Goal: Book appointment/travel/reservation

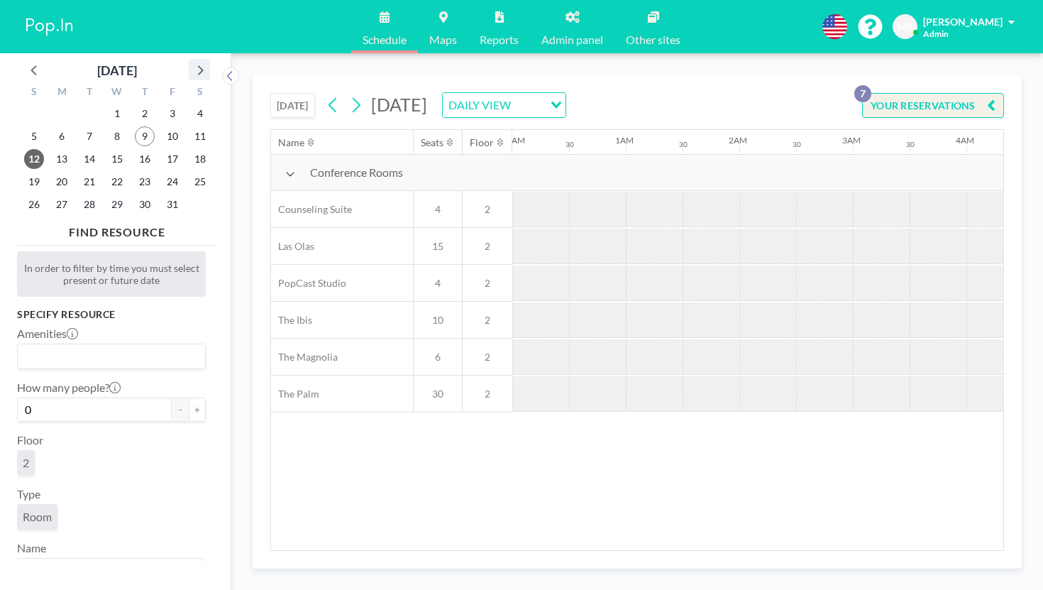
click at [189, 59] on div at bounding box center [199, 69] width 21 height 21
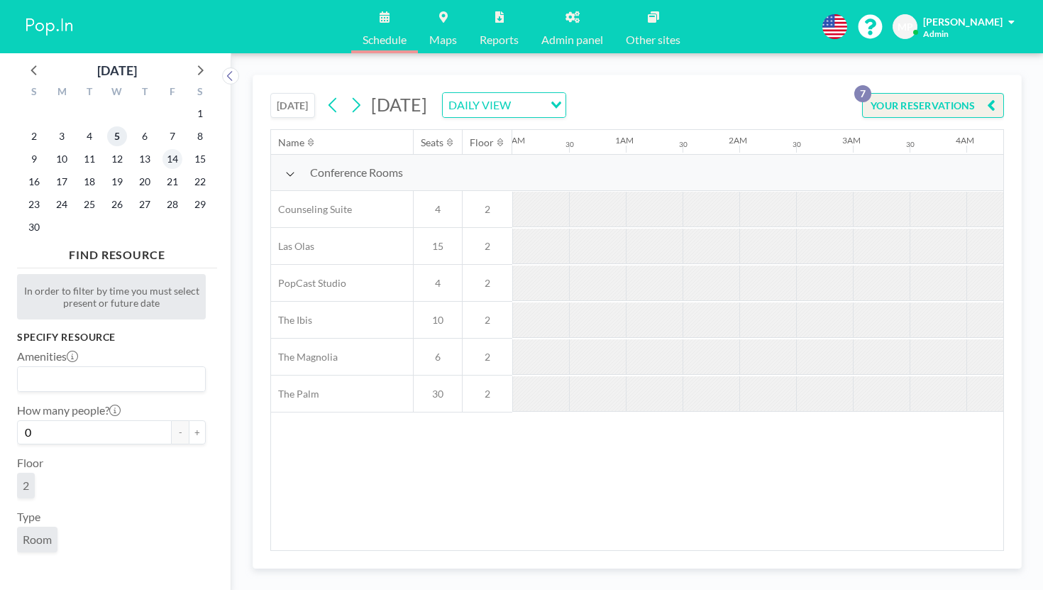
click at [107, 128] on span "5" at bounding box center [117, 136] width 20 height 20
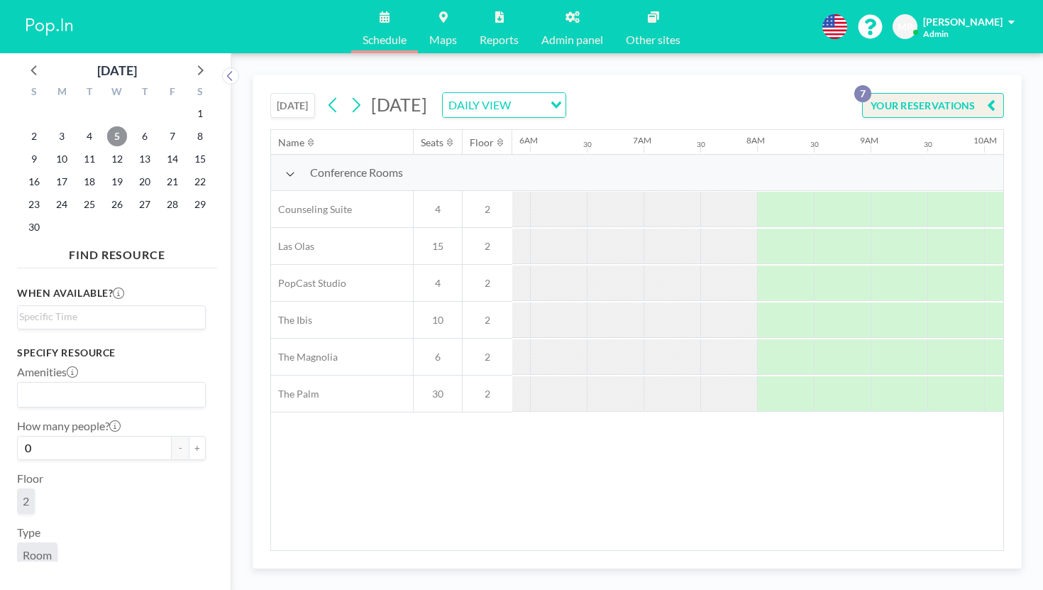
scroll to position [0, 692]
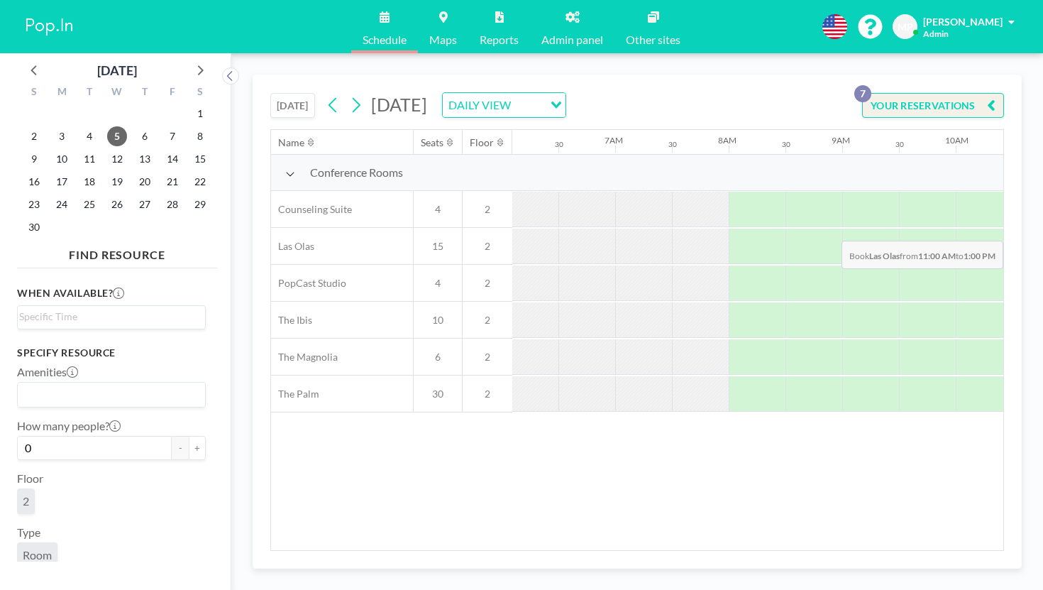
drag, startPoint x: 751, startPoint y: 198, endPoint x: 911, endPoint y: 207, distance: 160.0
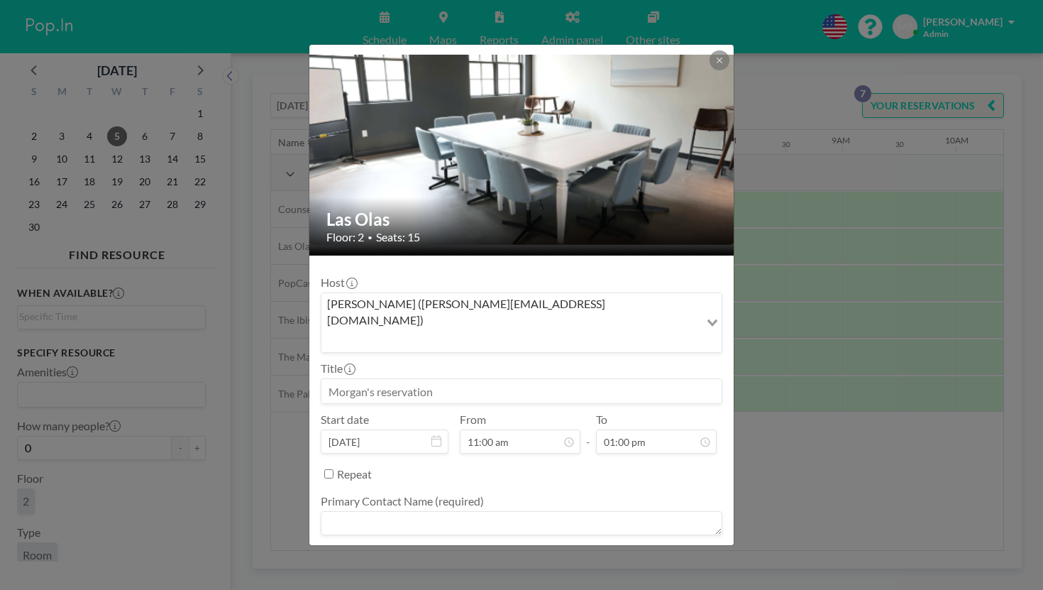
click at [452, 379] on input at bounding box center [522, 391] width 400 height 24
click at [583, 331] on input "Search for option" at bounding box center [510, 340] width 375 height 18
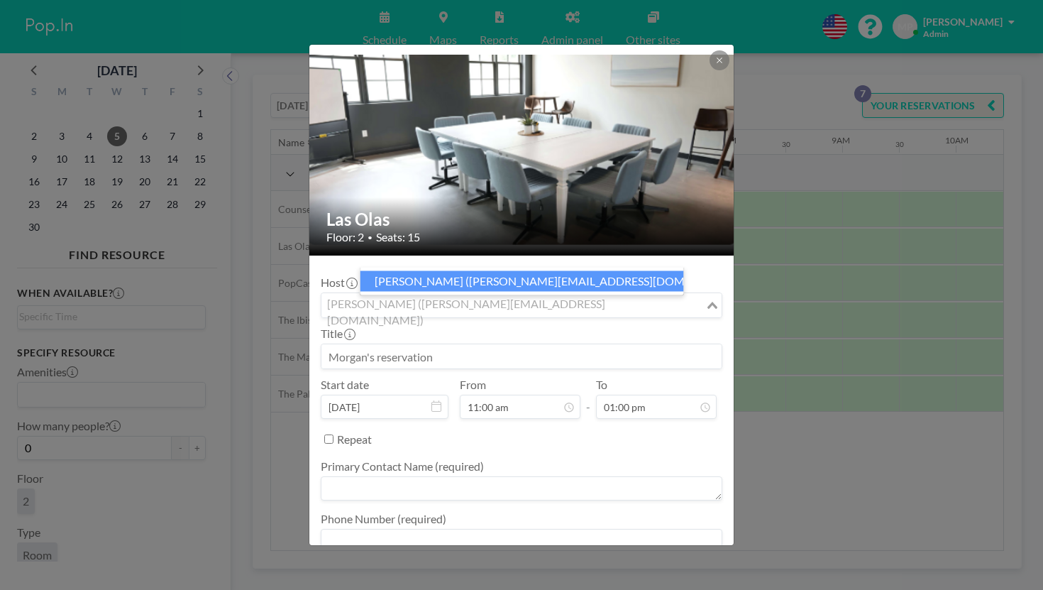
click at [471, 296] on input "Search for option" at bounding box center [513, 305] width 381 height 18
paste input "[PERSON_NAME][EMAIL_ADDRESS][DOMAIN_NAME]"
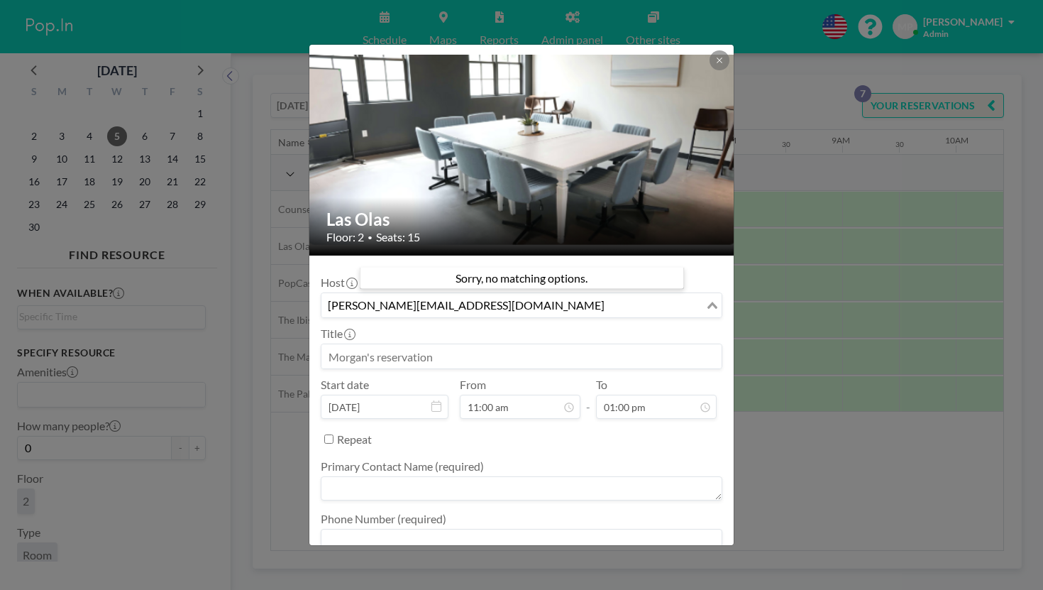
type input "[PERSON_NAME][EMAIL_ADDRESS][DOMAIN_NAME]"
click at [491, 344] on input at bounding box center [522, 356] width 400 height 24
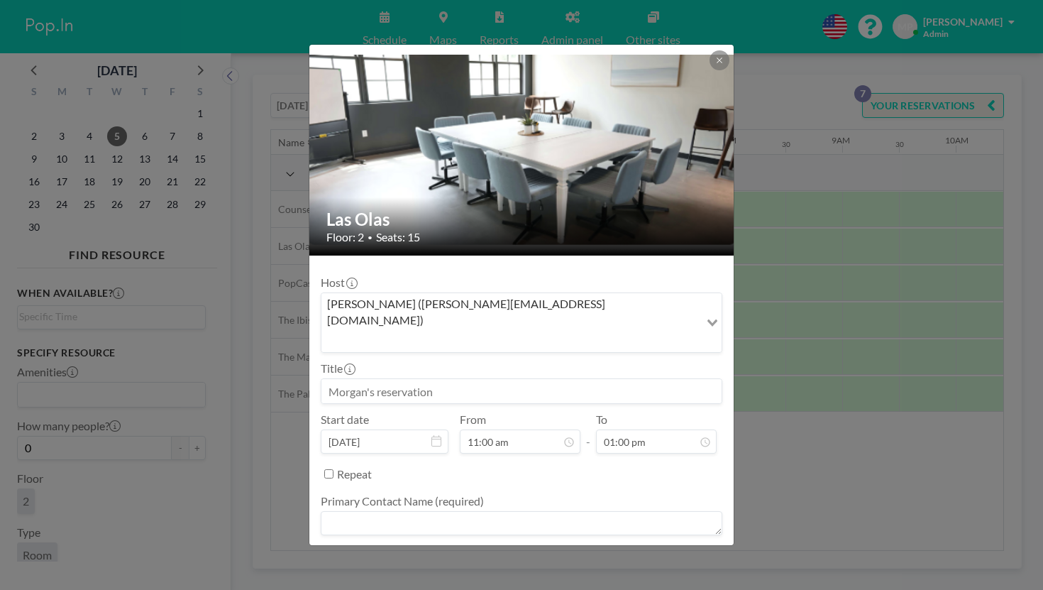
scroll to position [498, 0]
click at [470, 564] on textarea at bounding box center [522, 576] width 402 height 24
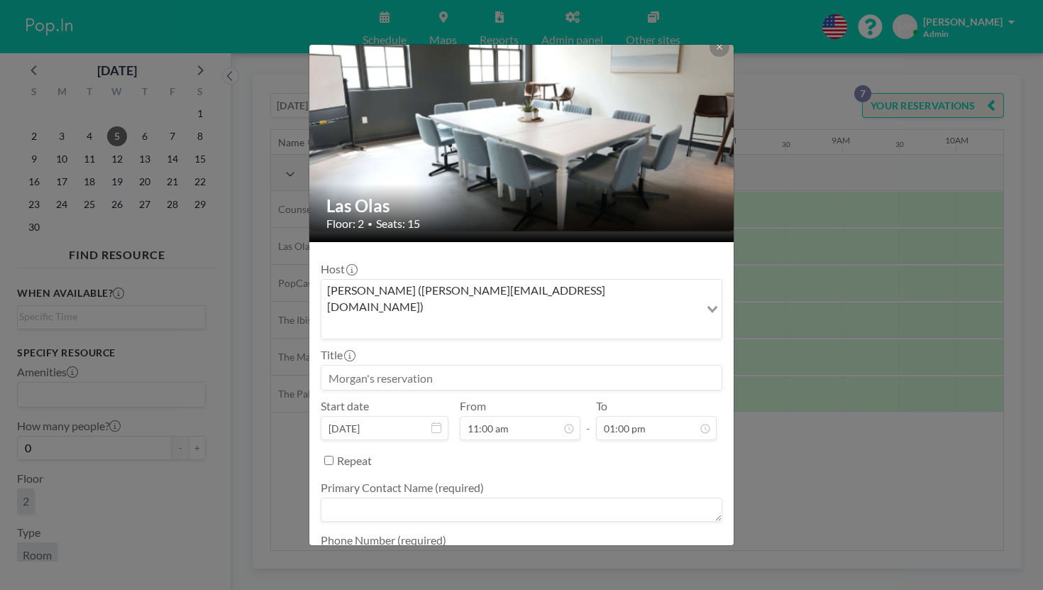
scroll to position [13, 0]
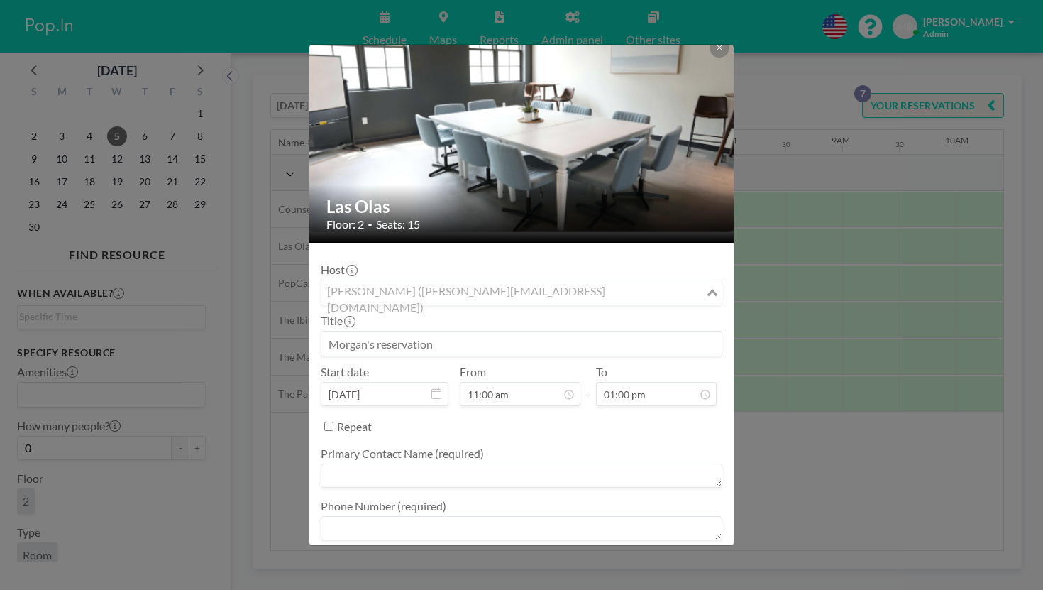
click at [551, 280] on div "[PERSON_NAME] ([PERSON_NAME][EMAIL_ADDRESS][DOMAIN_NAME])" at bounding box center [514, 290] width 384 height 21
click at [520, 263] on div "Host [PERSON_NAME] ([PERSON_NAME][EMAIL_ADDRESS][DOMAIN_NAME]) Loading..." at bounding box center [522, 284] width 402 height 43
click at [449, 280] on div "[PERSON_NAME] ([PERSON_NAME][EMAIL_ADDRESS][DOMAIN_NAME])" at bounding box center [514, 290] width 384 height 21
click at [493, 263] on div "Host [PERSON_NAME] ([PERSON_NAME][EMAIL_ADDRESS][DOMAIN_NAME]) Loading..." at bounding box center [522, 284] width 402 height 43
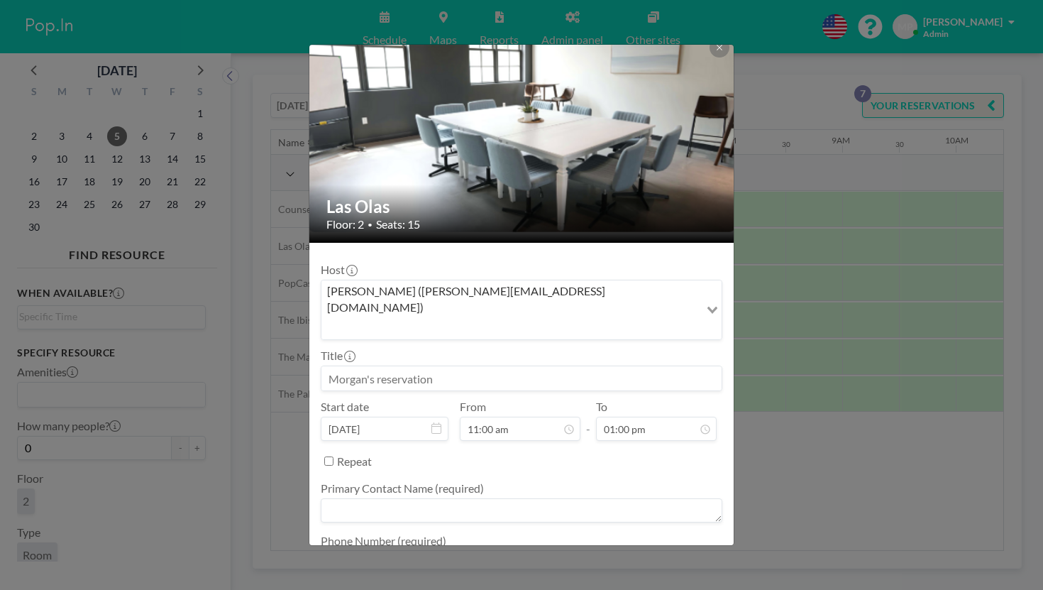
click at [463, 366] on input at bounding box center [522, 378] width 400 height 24
drag, startPoint x: 469, startPoint y: 397, endPoint x: 476, endPoint y: 403, distance: 9.0
click at [469, 498] on textarea at bounding box center [522, 510] width 402 height 24
paste textarea "[PERSON_NAME][EMAIL_ADDRESS][DOMAIN_NAME]"
click at [444, 498] on textarea "[PERSON_NAME] [PERSON_NAME][EMAIL_ADDRESS][DOMAIN_NAME]" at bounding box center [522, 510] width 402 height 24
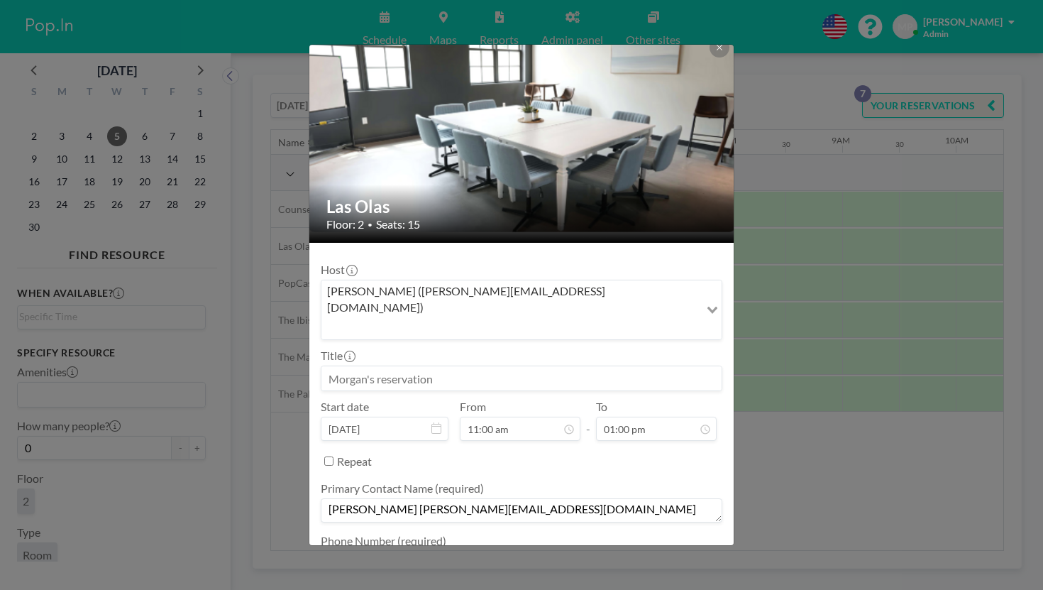
click at [446, 498] on textarea "[PERSON_NAME] [PERSON_NAME][EMAIL_ADDRESS][DOMAIN_NAME]" at bounding box center [522, 510] width 402 height 24
type textarea "[PERSON_NAME] - [PERSON_NAME][EMAIL_ADDRESS][DOMAIN_NAME]"
click at [458, 551] on textarea at bounding box center [522, 563] width 402 height 24
type textarea "-"
type textarea "pay upon arrival"
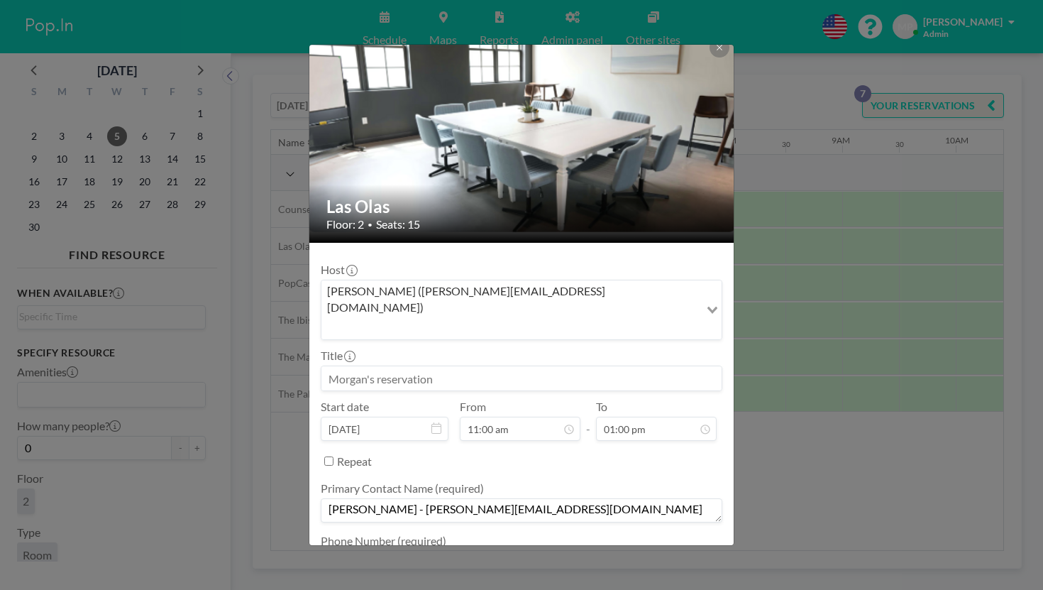
click at [467, 366] on input at bounding box center [522, 378] width 400 height 24
paste input "[PERSON_NAME][EMAIL_ADDRESS][DOMAIN_NAME]"
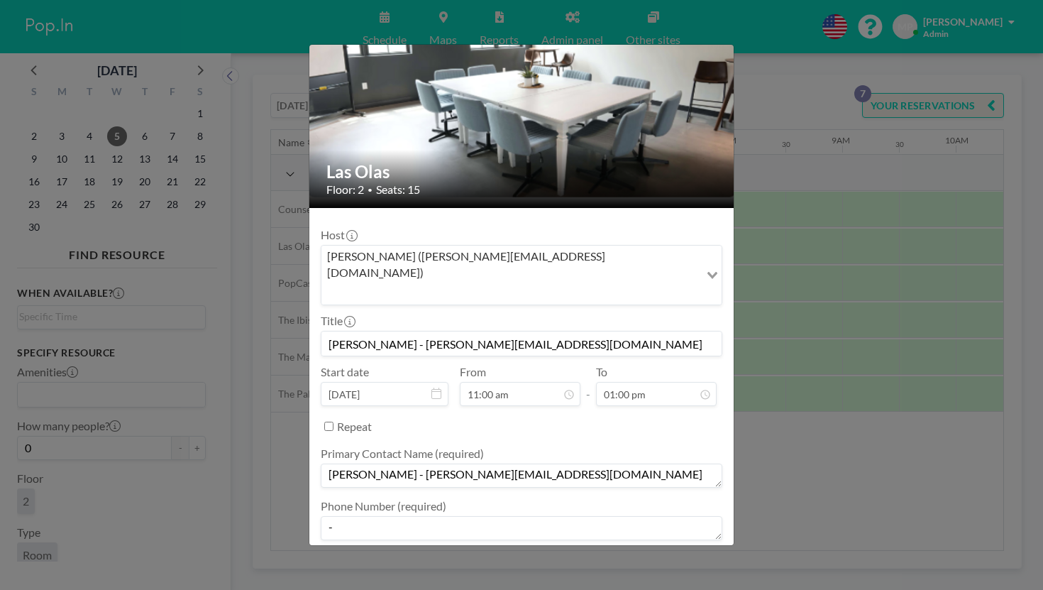
type input "[PERSON_NAME] - [PERSON_NAME][EMAIL_ADDRESS][DOMAIN_NAME]"
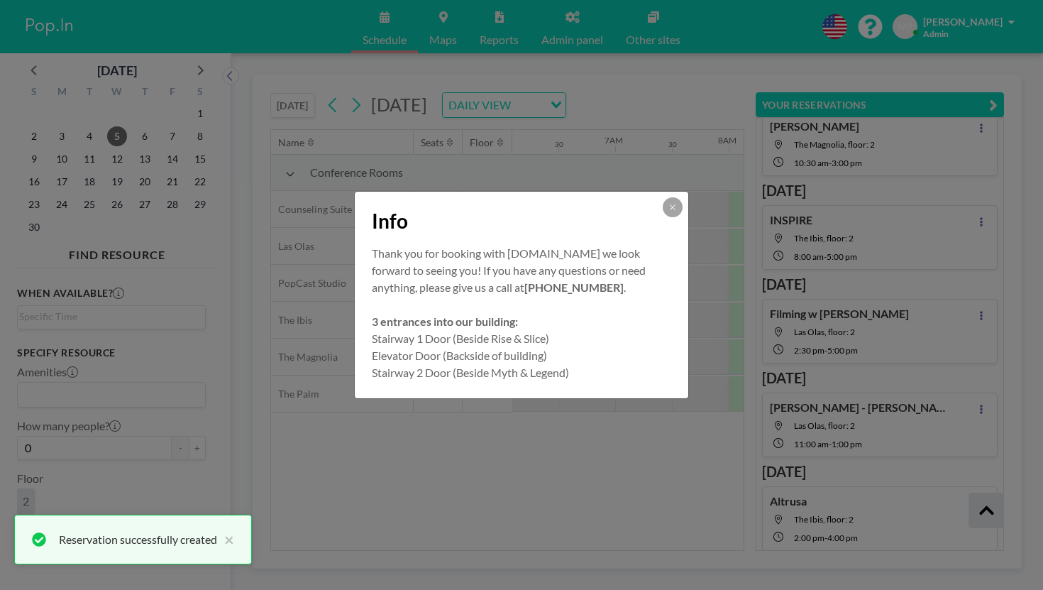
scroll to position [101, 0]
click at [663, 217] on button at bounding box center [673, 207] width 20 height 20
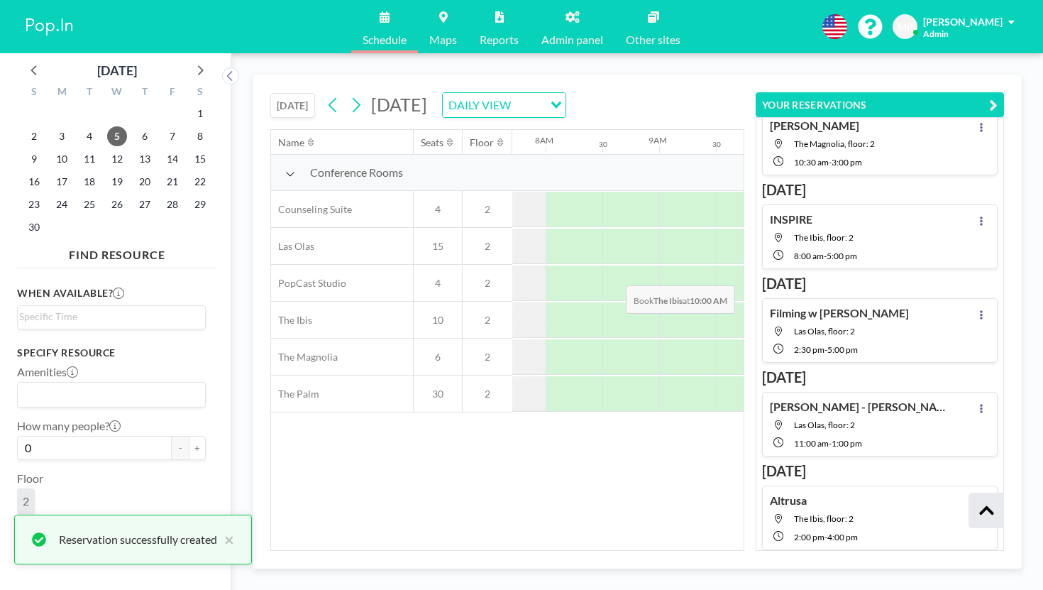
scroll to position [0, 904]
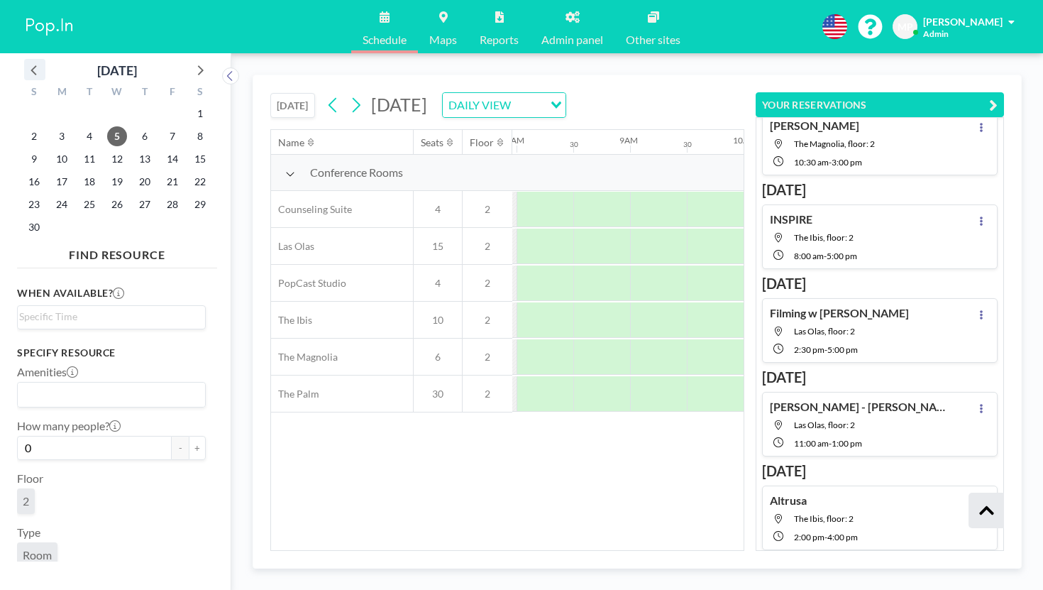
click at [35, 68] on div at bounding box center [34, 69] width 21 height 21
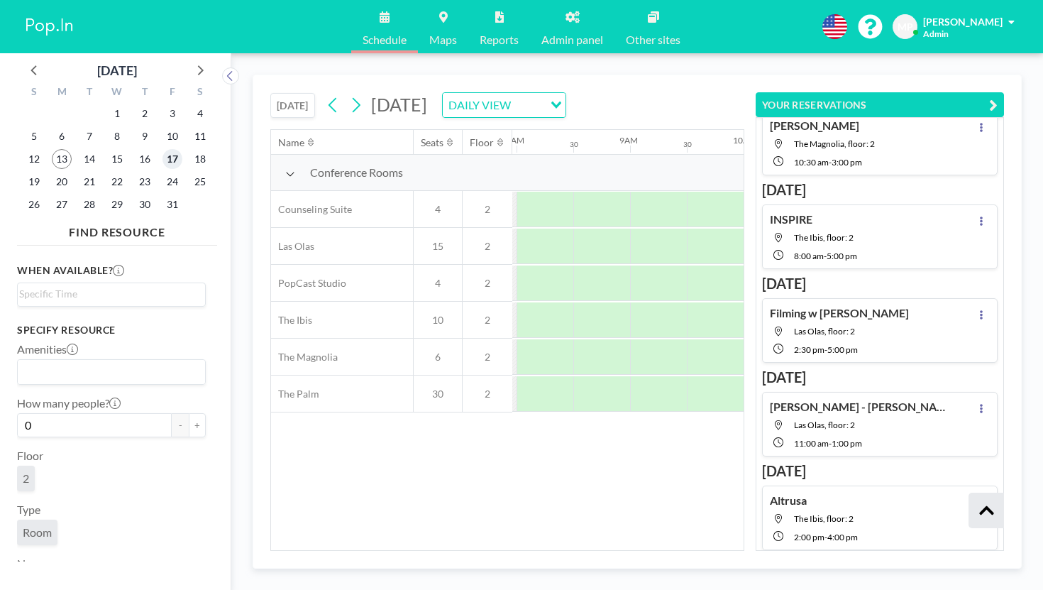
click at [163, 149] on span "17" at bounding box center [173, 159] width 20 height 20
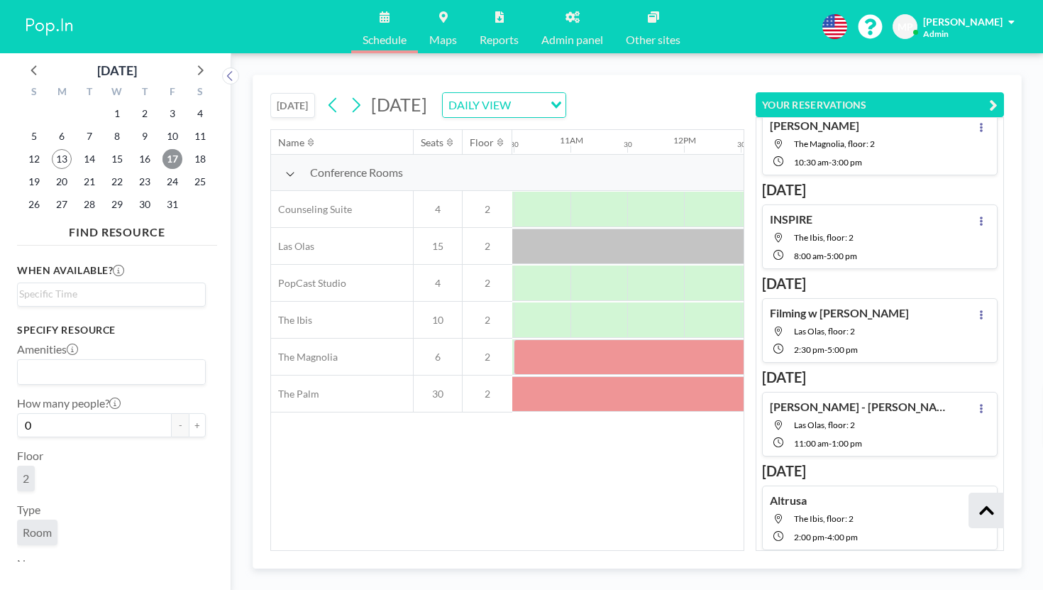
scroll to position [0, 1211]
click at [163, 172] on span "24" at bounding box center [173, 182] width 20 height 20
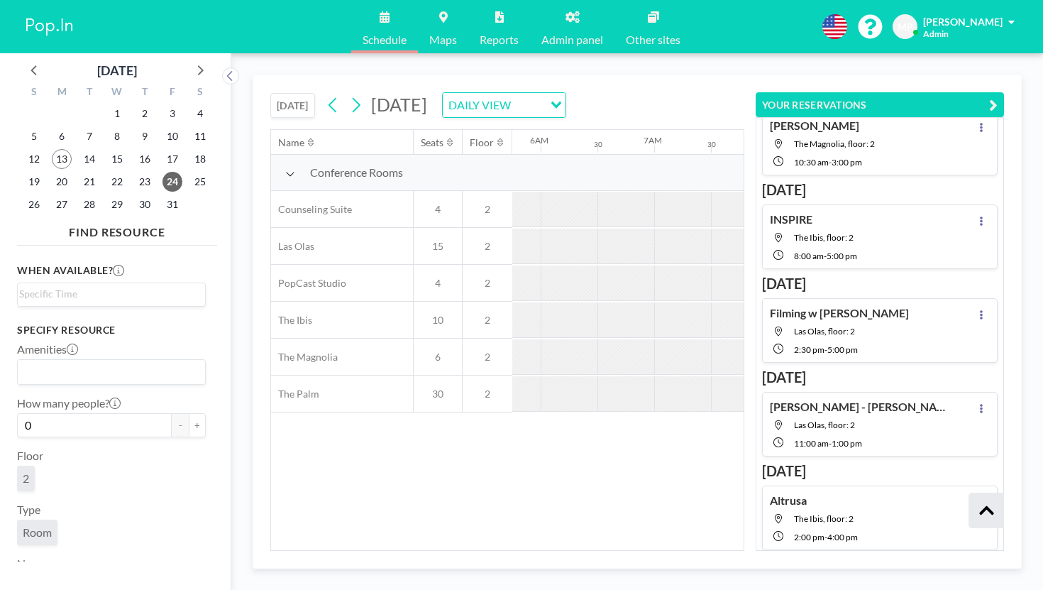
scroll to position [0, 692]
click at [270, 93] on button "[DATE]" at bounding box center [292, 105] width 45 height 25
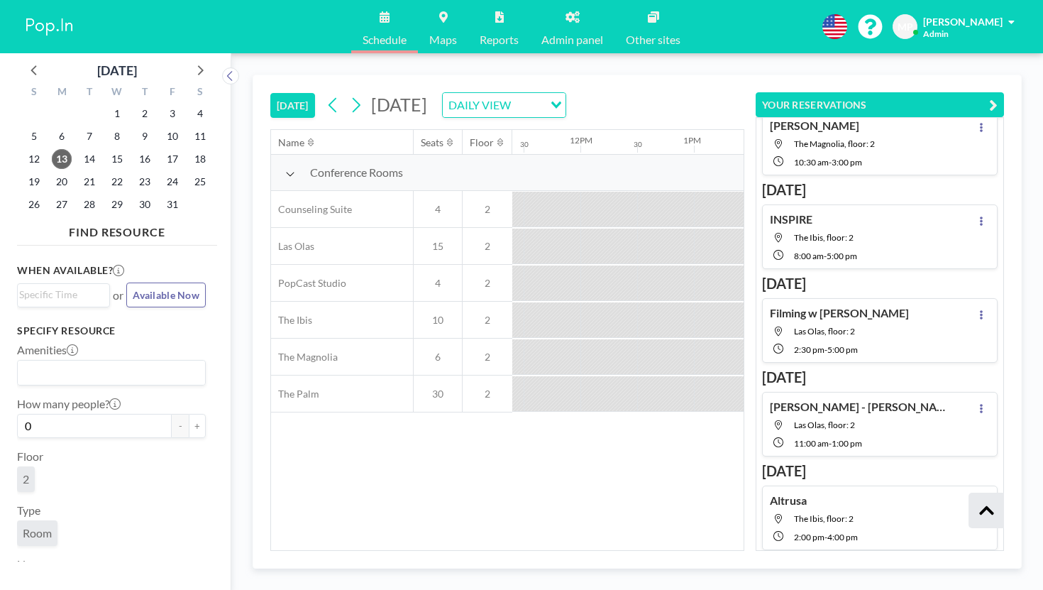
scroll to position [0, 1293]
